Goal: Complete application form

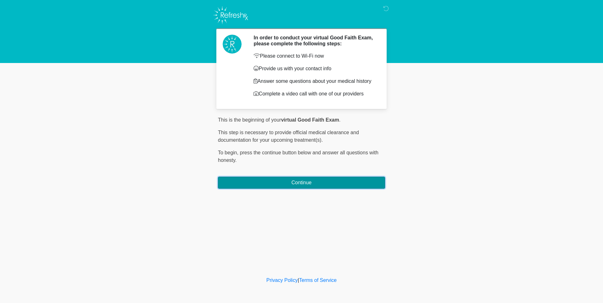
click at [286, 183] on button "Continue" at bounding box center [301, 183] width 167 height 12
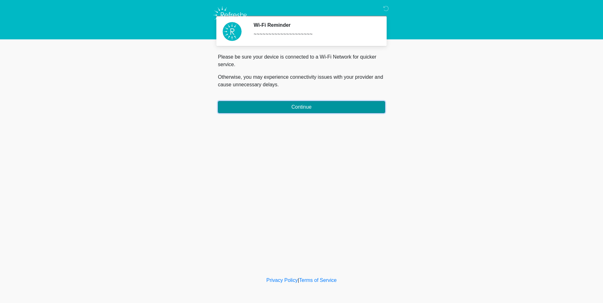
click at [316, 107] on button "Continue" at bounding box center [301, 107] width 167 height 12
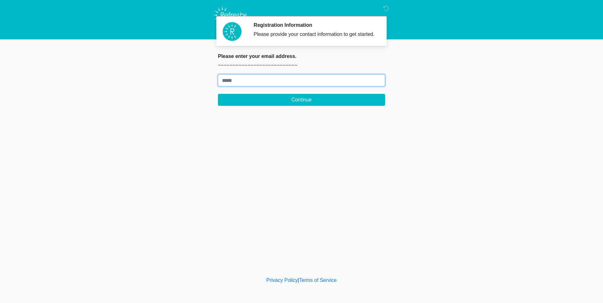
click at [241, 81] on input "Where should we email your treatment plan?" at bounding box center [301, 80] width 167 height 12
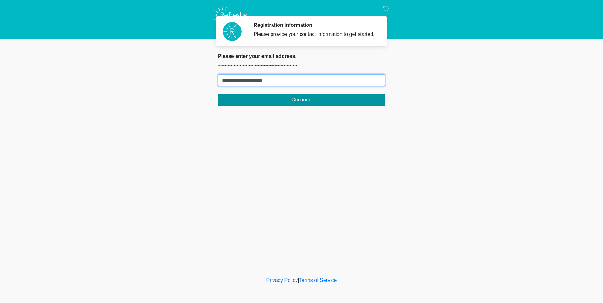
type input "**********"
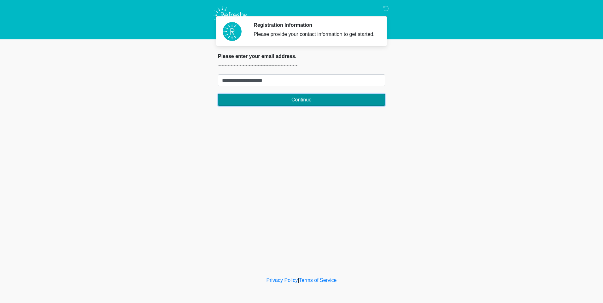
click at [270, 98] on button "Continue" at bounding box center [301, 100] width 167 height 12
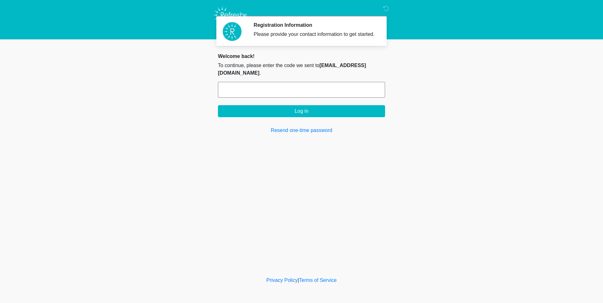
click at [243, 82] on input "text" at bounding box center [301, 90] width 167 height 16
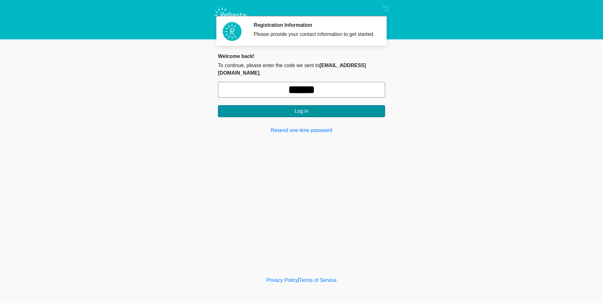
type input "******"
click at [241, 105] on button "Log in" at bounding box center [301, 111] width 167 height 12
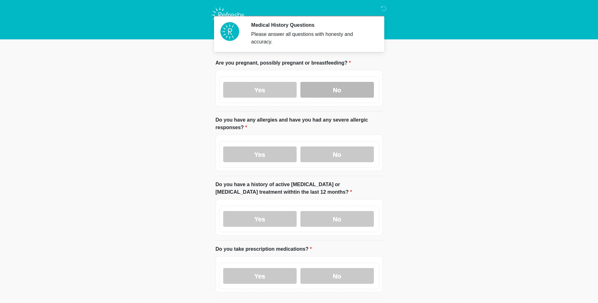
click at [343, 82] on label "No" at bounding box center [336, 90] width 73 height 16
click at [318, 147] on label "No" at bounding box center [336, 155] width 73 height 16
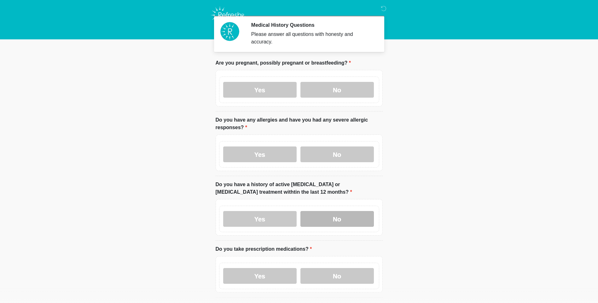
click at [342, 211] on label "No" at bounding box center [336, 219] width 73 height 16
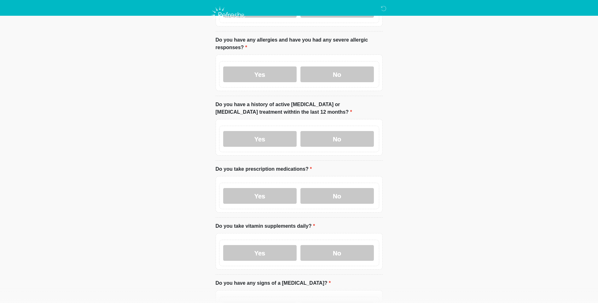
scroll to position [95, 0]
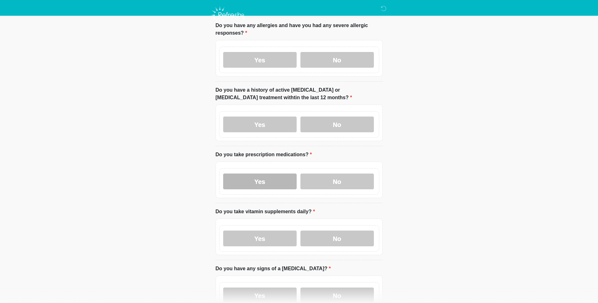
click at [268, 175] on label "Yes" at bounding box center [259, 182] width 73 height 16
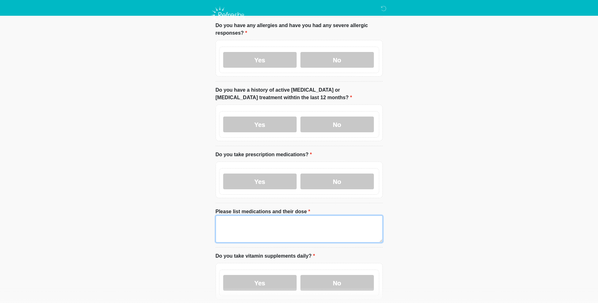
click at [227, 219] on textarea "Please list medications and their dose" at bounding box center [299, 229] width 167 height 27
type textarea "**********"
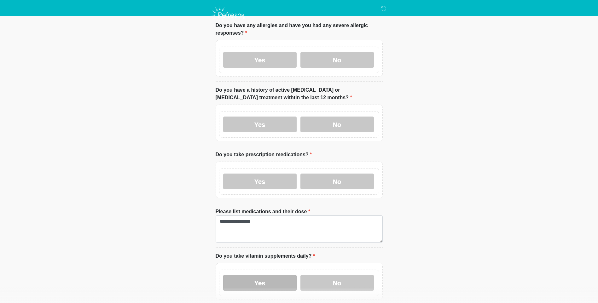
click at [270, 277] on label "Yes" at bounding box center [259, 283] width 73 height 16
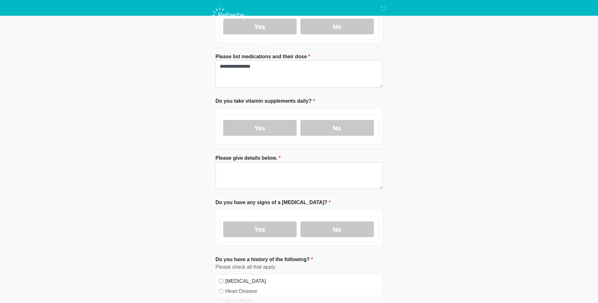
scroll to position [252, 0]
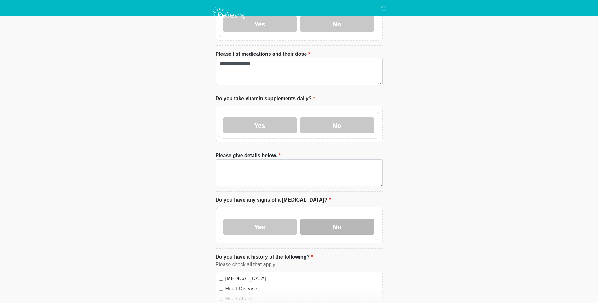
click at [348, 219] on label "No" at bounding box center [336, 227] width 73 height 16
click at [326, 120] on label "No" at bounding box center [336, 126] width 73 height 16
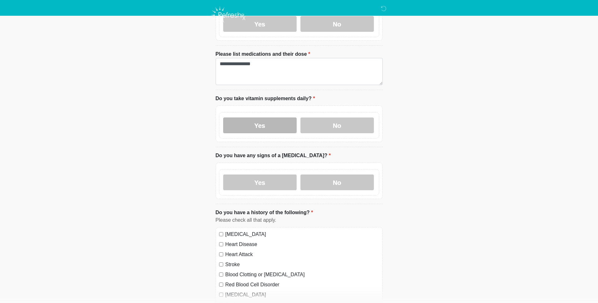
click at [271, 123] on label "Yes" at bounding box center [259, 126] width 73 height 16
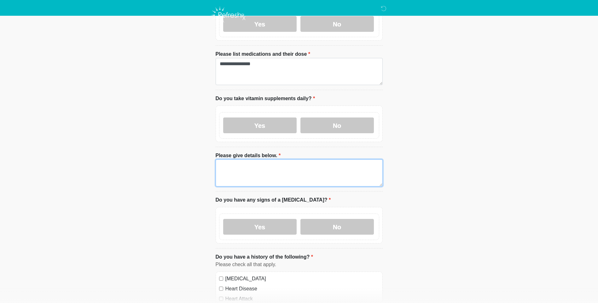
click at [245, 164] on textarea "Please give details below." at bounding box center [299, 172] width 167 height 27
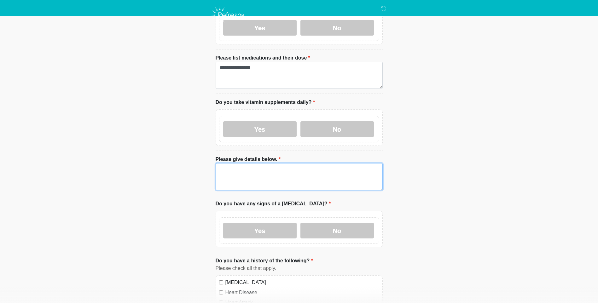
scroll to position [253, 0]
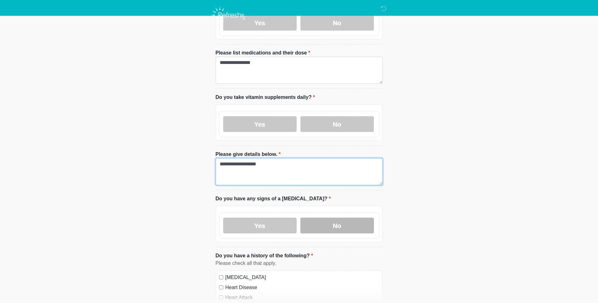
type textarea "**********"
click at [330, 218] on label "No" at bounding box center [336, 226] width 73 height 16
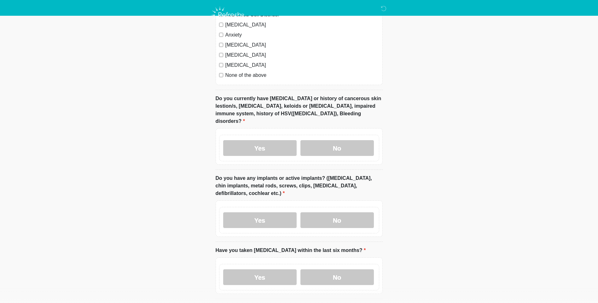
scroll to position [568, 0]
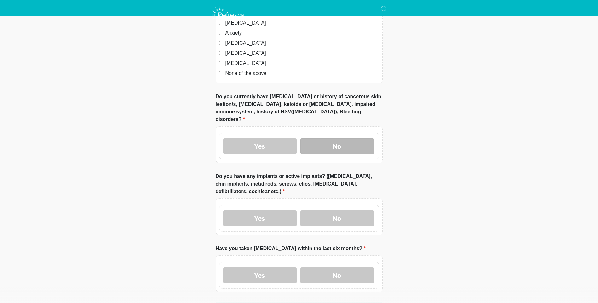
click at [330, 138] on label "No" at bounding box center [336, 146] width 73 height 16
click at [257, 210] on label "Yes" at bounding box center [259, 218] width 73 height 16
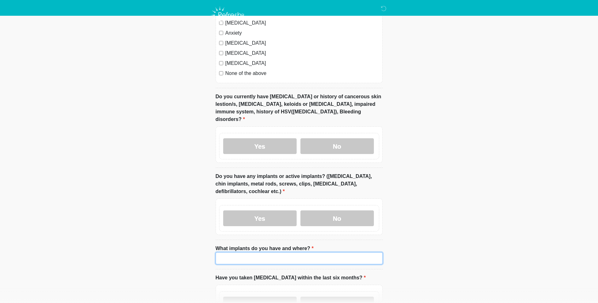
click at [235, 252] on input "What implants do you have and where?" at bounding box center [299, 258] width 167 height 12
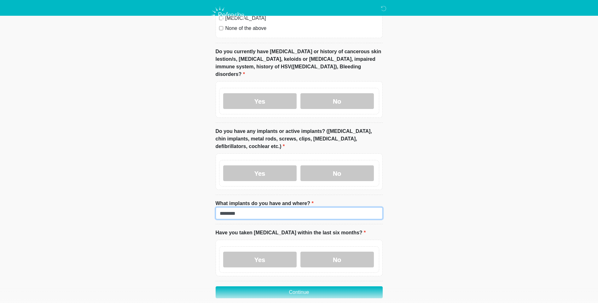
scroll to position [629, 0]
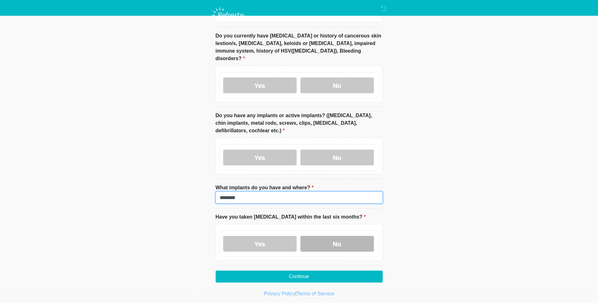
type input "********"
click at [337, 236] on label "No" at bounding box center [336, 244] width 73 height 16
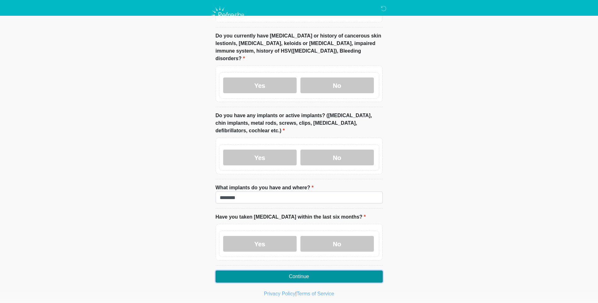
click at [338, 271] on button "Continue" at bounding box center [299, 277] width 167 height 12
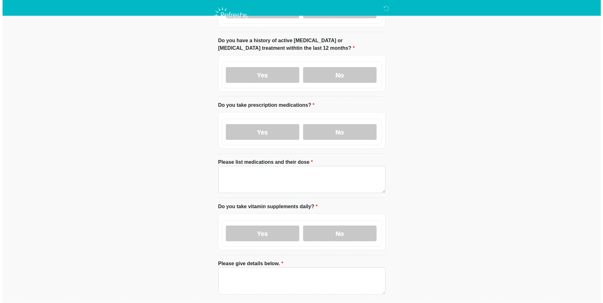
scroll to position [0, 0]
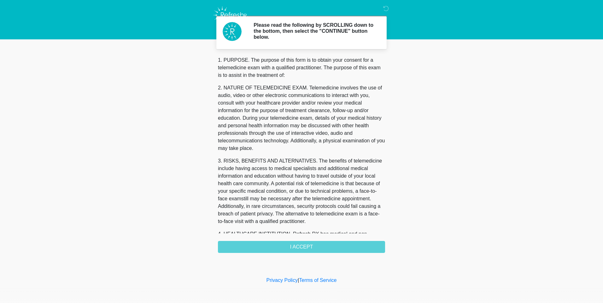
click at [281, 247] on div "1. PURPOSE. The purpose of this form is to obtain your consent for a telemedici…" at bounding box center [301, 154] width 167 height 197
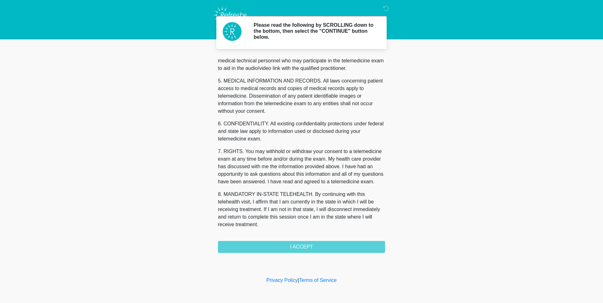
scroll to position [188, 0]
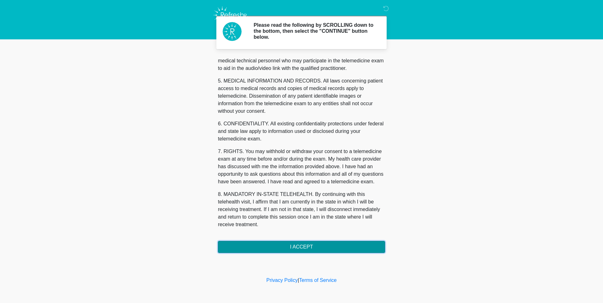
click at [264, 243] on button "I ACCEPT" at bounding box center [301, 247] width 167 height 12
